Goal: Information Seeking & Learning: Compare options

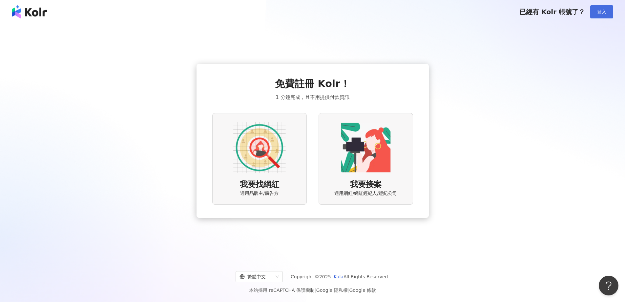
click at [603, 15] on button "登入" at bounding box center [601, 11] width 23 height 13
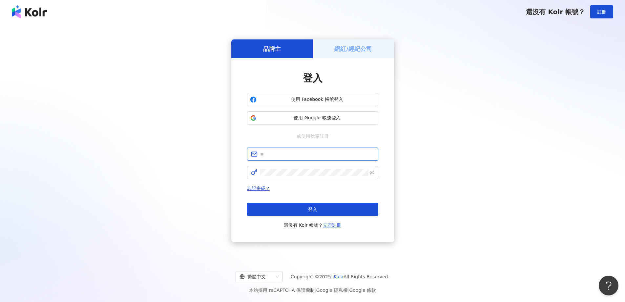
click at [292, 156] on input "text" at bounding box center [317, 153] width 114 height 7
paste input "**********"
type input "**********"
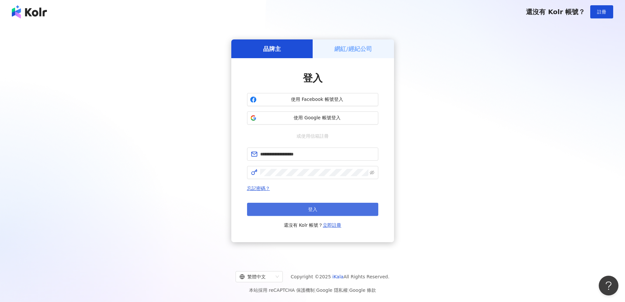
click at [302, 211] on button "登入" at bounding box center [312, 208] width 131 height 13
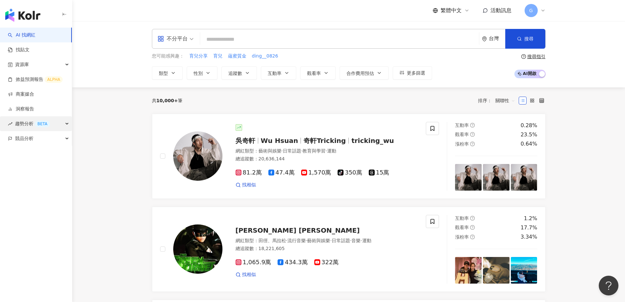
click at [29, 125] on span "趨勢分析 BETA" at bounding box center [32, 123] width 35 height 15
click at [36, 178] on div "競品分析" at bounding box center [36, 182] width 72 height 15
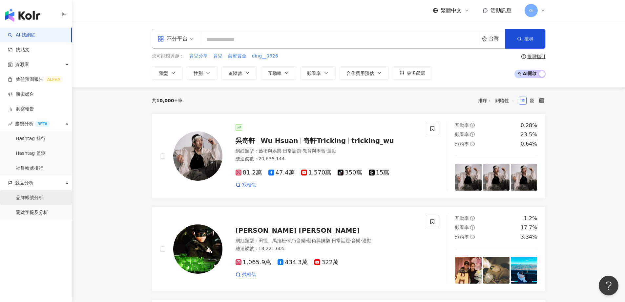
click at [39, 198] on link "品牌帳號分析" at bounding box center [30, 197] width 28 height 7
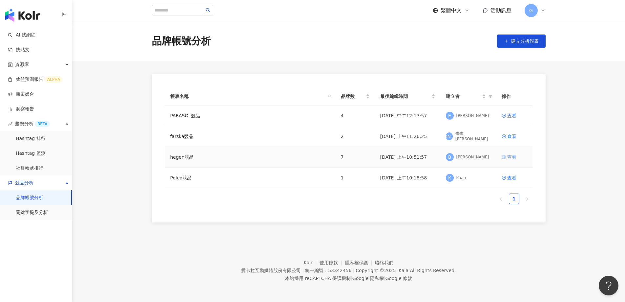
click at [508, 154] on div "查看" at bounding box center [511, 156] width 9 height 7
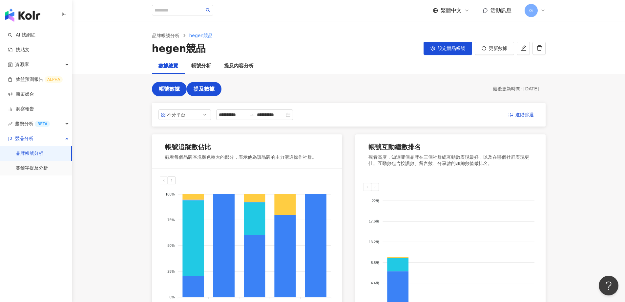
click at [210, 87] on span "提及數據" at bounding box center [204, 89] width 21 height 6
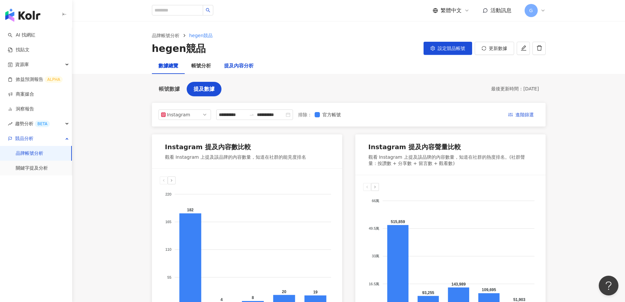
click at [245, 68] on div "提及內容分析" at bounding box center [239, 66] width 30 height 8
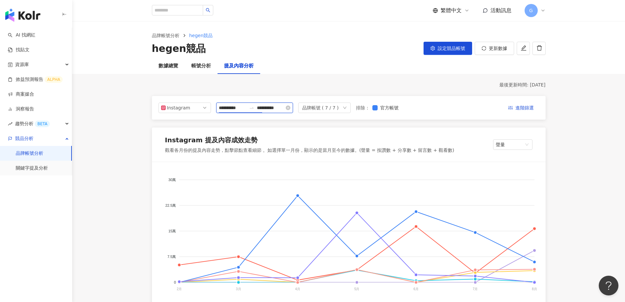
click at [236, 110] on input "**********" at bounding box center [233, 107] width 28 height 7
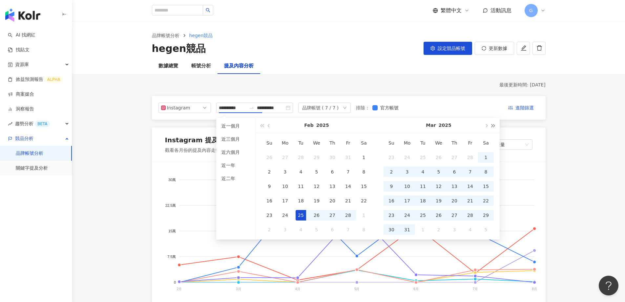
click at [493, 128] on button "button" at bounding box center [493, 125] width 7 height 15
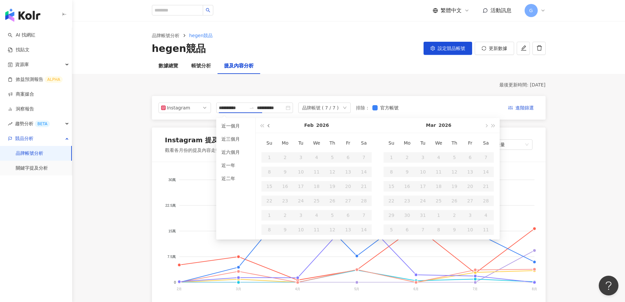
click at [268, 126] on span "button" at bounding box center [269, 125] width 3 height 3
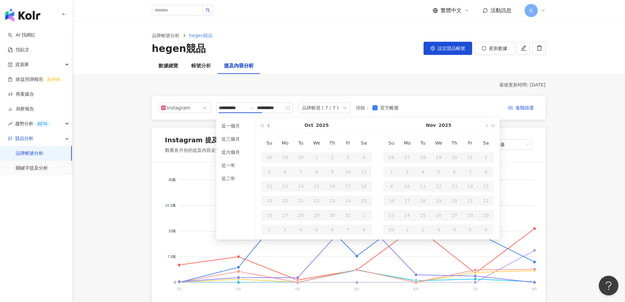
click at [268, 126] on span "button" at bounding box center [269, 125] width 3 height 3
type input "**********"
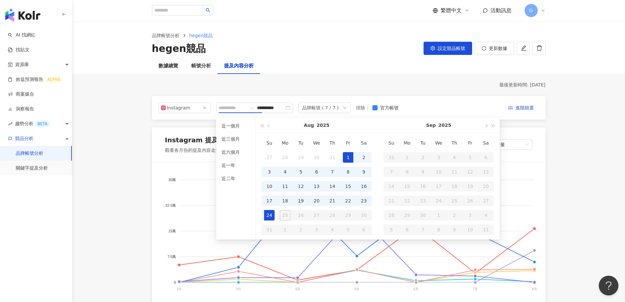
click at [349, 152] on div "1" at bounding box center [348, 157] width 11 height 11
click at [268, 215] on div "24" at bounding box center [269, 215] width 11 height 11
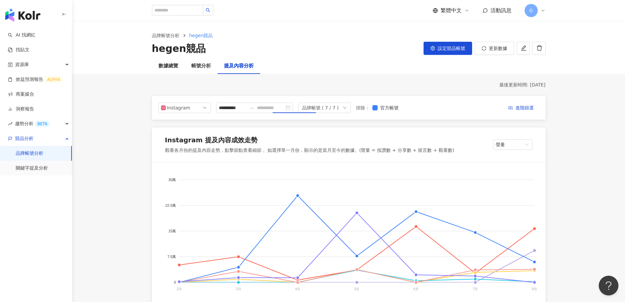
type input "**********"
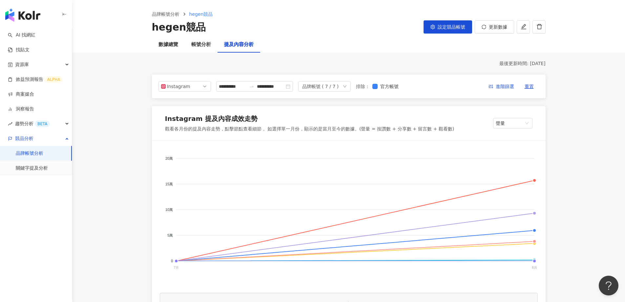
scroll to position [33, 0]
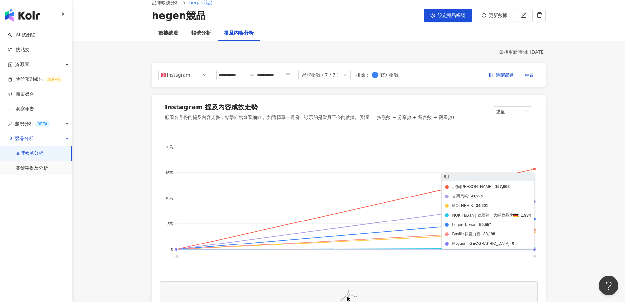
click at [535, 219] on foreignobject "小獅[PERSON_NAME]巴 Simba 台灣貝親 MOTHER-K NUK Taiwan｜德國第一大哺育品牌🇩🇪 hegen Taiwan Basili…" at bounding box center [349, 202] width 378 height 131
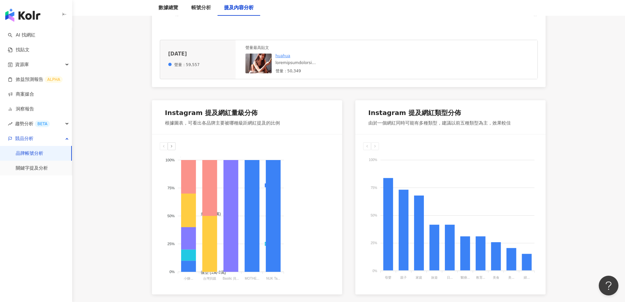
scroll to position [263, 0]
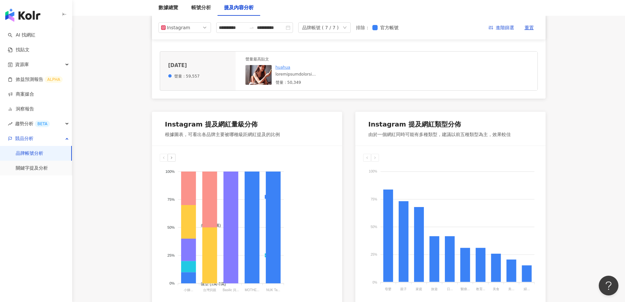
click at [305, 74] on div at bounding box center [325, 75] width 98 height 6
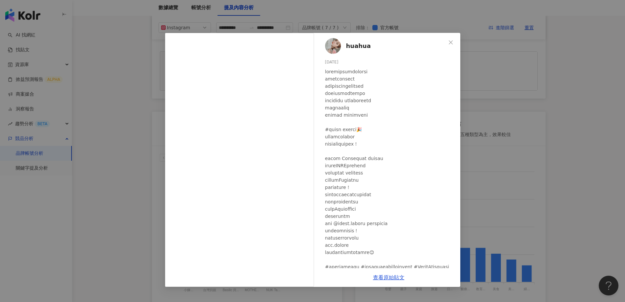
scroll to position [12, 0]
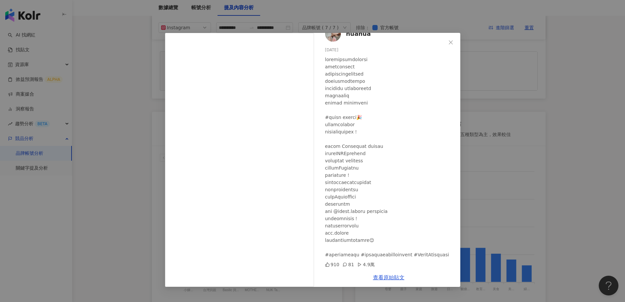
click at [610, 141] on div "huahua [DATE] 910 81 4.9萬 查看原始貼文" at bounding box center [312, 151] width 625 height 302
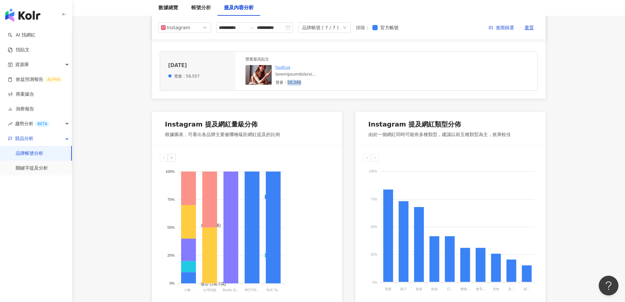
drag, startPoint x: 305, startPoint y: 83, endPoint x: 286, endPoint y: 85, distance: 18.8
click at [286, 85] on div "聲量：50,349" at bounding box center [325, 83] width 98 height 6
copy div "50,349"
